Goal: Task Accomplishment & Management: Use online tool/utility

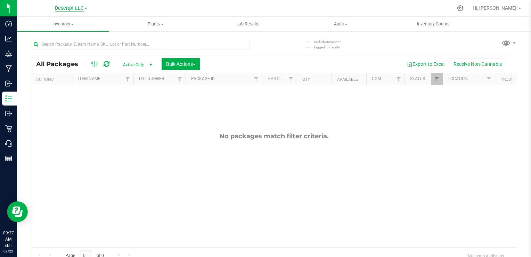
click at [72, 7] on span "Descript LLC" at bounding box center [69, 8] width 29 height 6
click at [75, 44] on link "Green [PERSON_NAME] Venture LLC." at bounding box center [71, 42] width 102 height 9
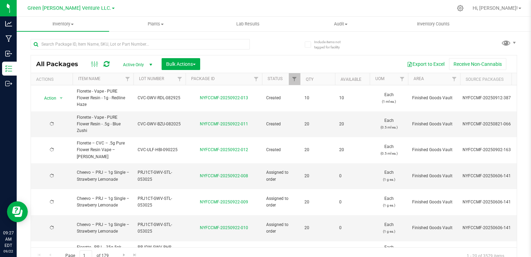
type input "[DATE]"
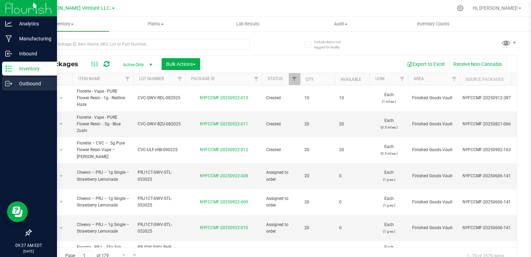
click at [9, 85] on icon at bounding box center [8, 83] width 4 height 5
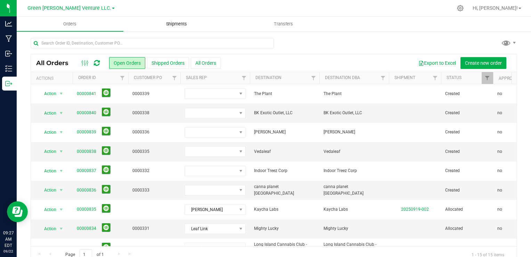
click at [173, 27] on span "Shipments" at bounding box center [177, 24] width 40 height 6
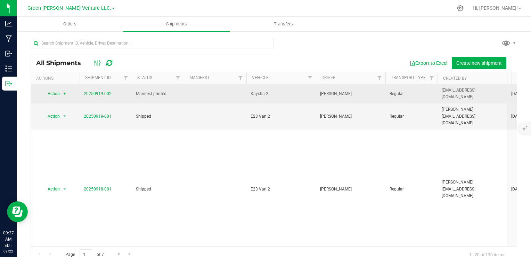
click at [60, 90] on span "Action" at bounding box center [50, 94] width 19 height 10
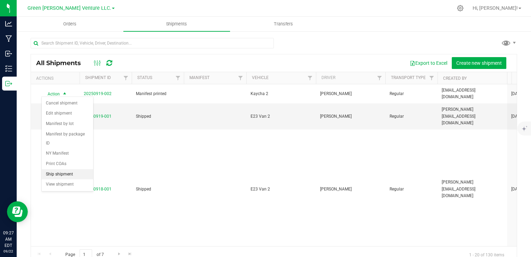
click at [68, 169] on li "Ship shipment" at bounding box center [67, 174] width 51 height 10
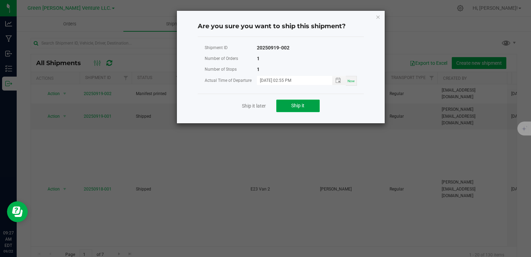
click at [308, 107] on button "Ship it" at bounding box center [297, 105] width 43 height 13
